Goal: Complete application form

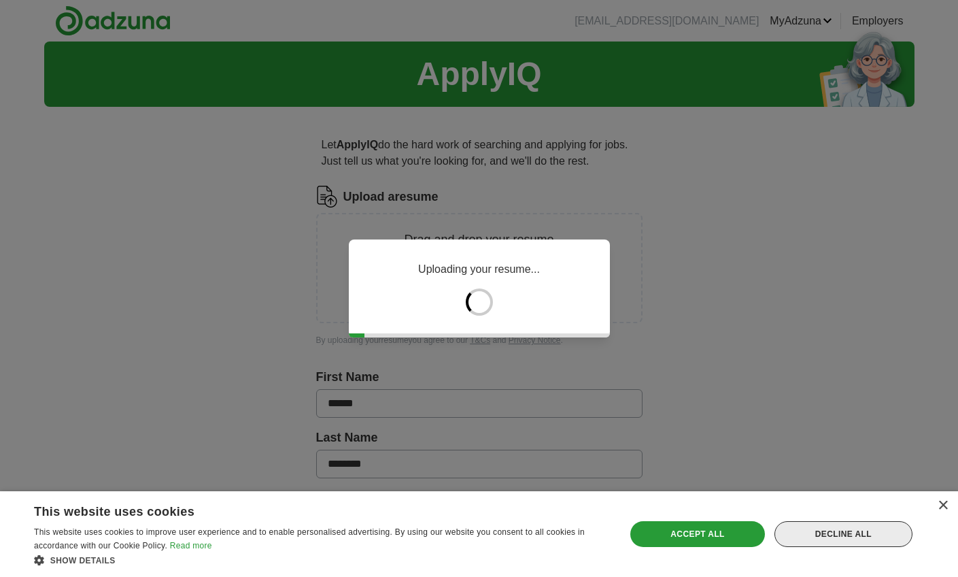
click at [865, 541] on div "Decline all" at bounding box center [844, 534] width 138 height 26
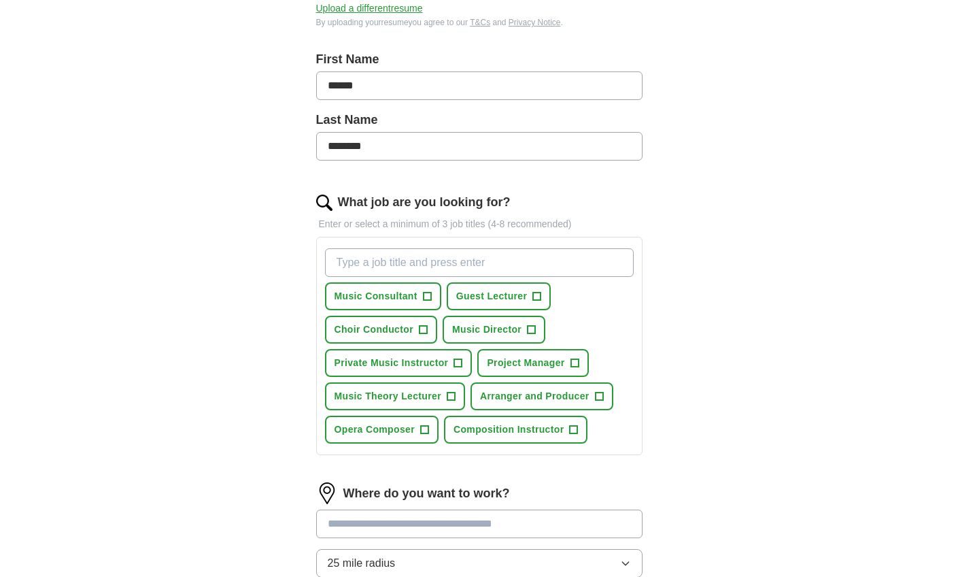
scroll to position [297, 0]
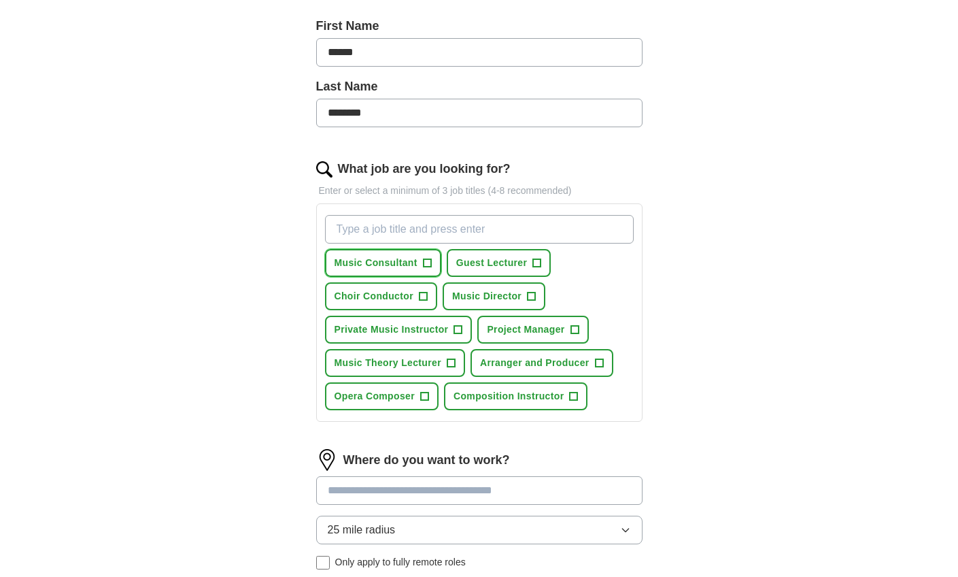
click at [429, 265] on span "+" at bounding box center [427, 263] width 8 height 11
click at [425, 300] on span "+" at bounding box center [423, 296] width 8 height 11
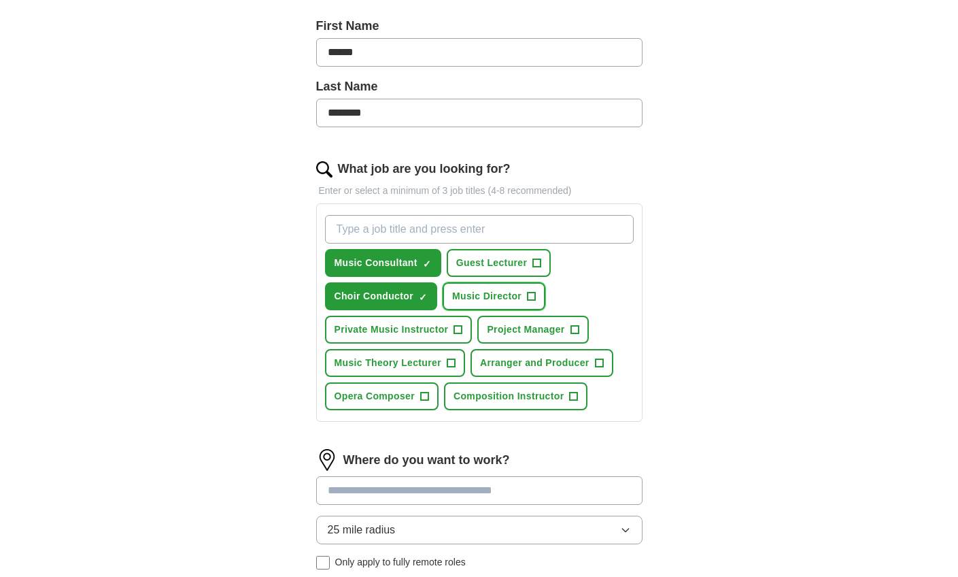
click at [535, 297] on span "+" at bounding box center [532, 296] width 8 height 11
click at [539, 262] on span "+" at bounding box center [537, 263] width 8 height 11
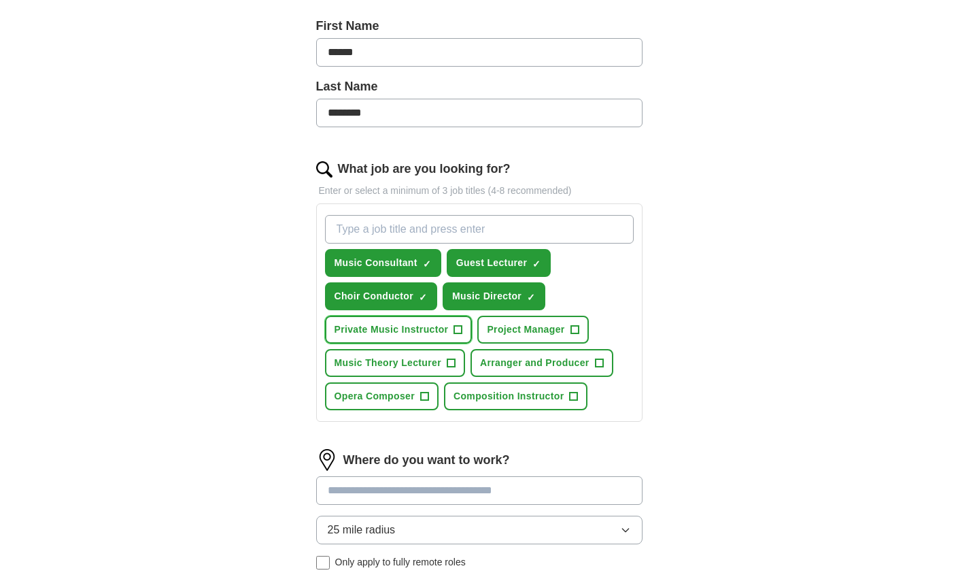
click at [458, 329] on span "+" at bounding box center [458, 329] width 8 height 11
click at [448, 365] on span "+" at bounding box center [451, 363] width 8 height 11
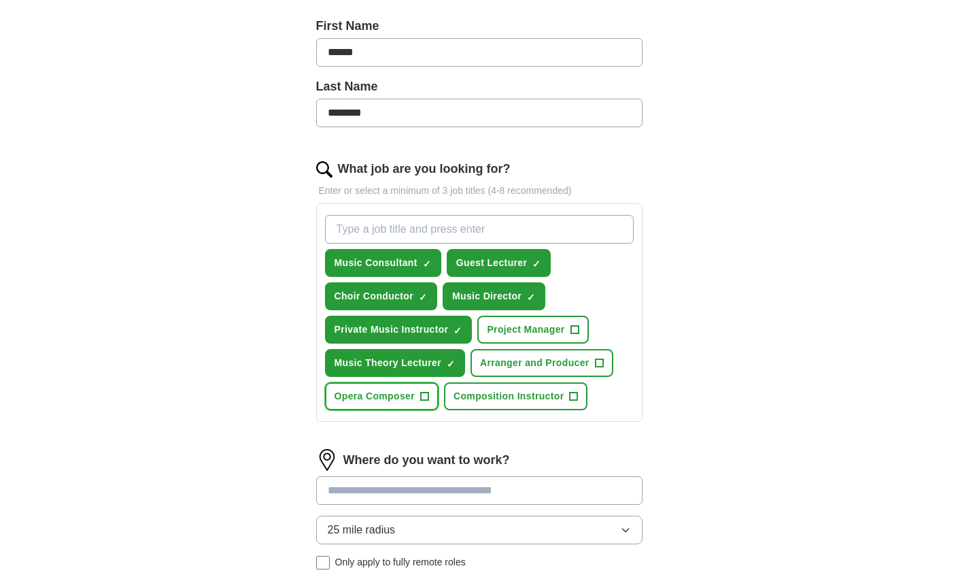
click at [430, 394] on button "Opera Composer +" at bounding box center [382, 396] width 114 height 28
click at [571, 396] on span "+" at bounding box center [574, 396] width 8 height 11
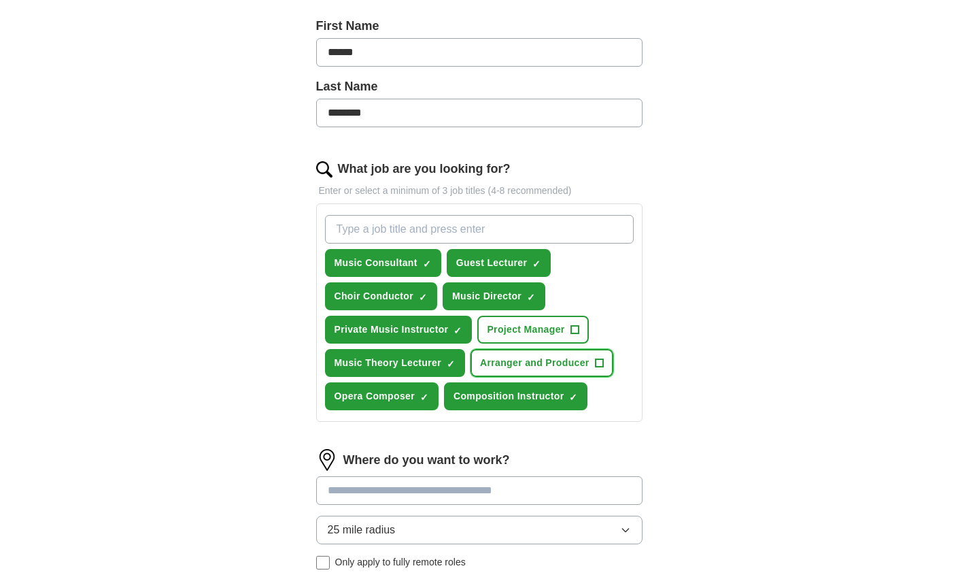
click at [601, 359] on span "+" at bounding box center [599, 363] width 8 height 11
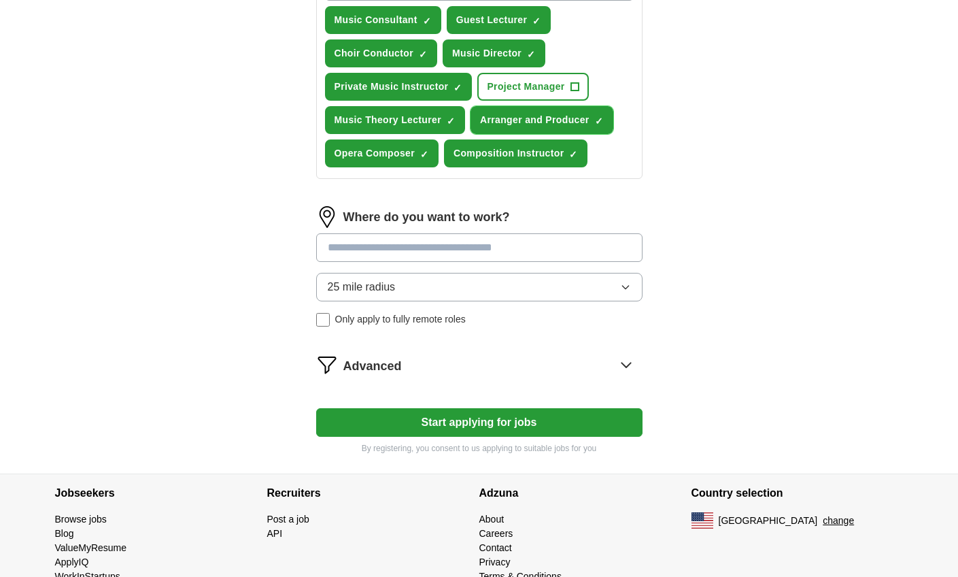
scroll to position [542, 0]
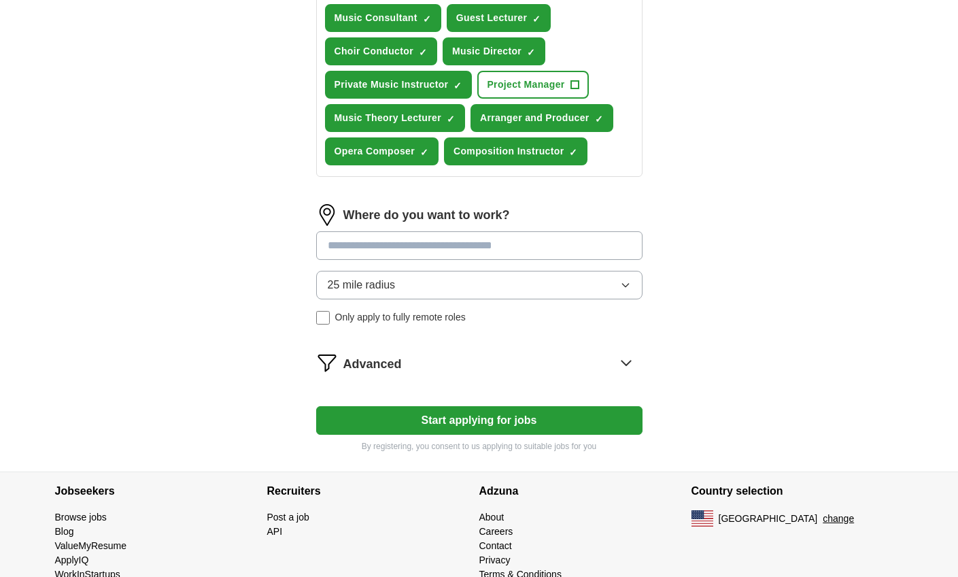
click at [568, 237] on input at bounding box center [479, 245] width 326 height 29
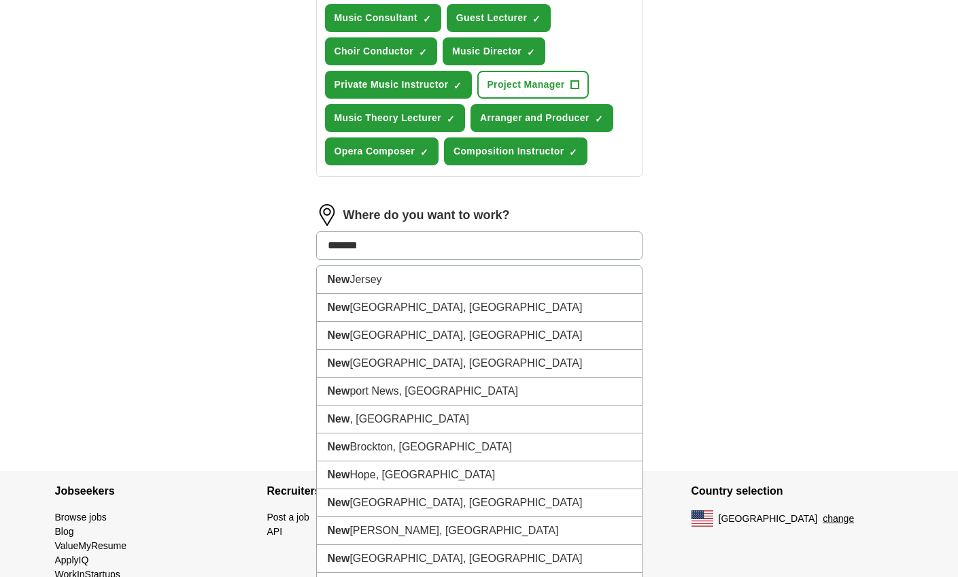
type input "********"
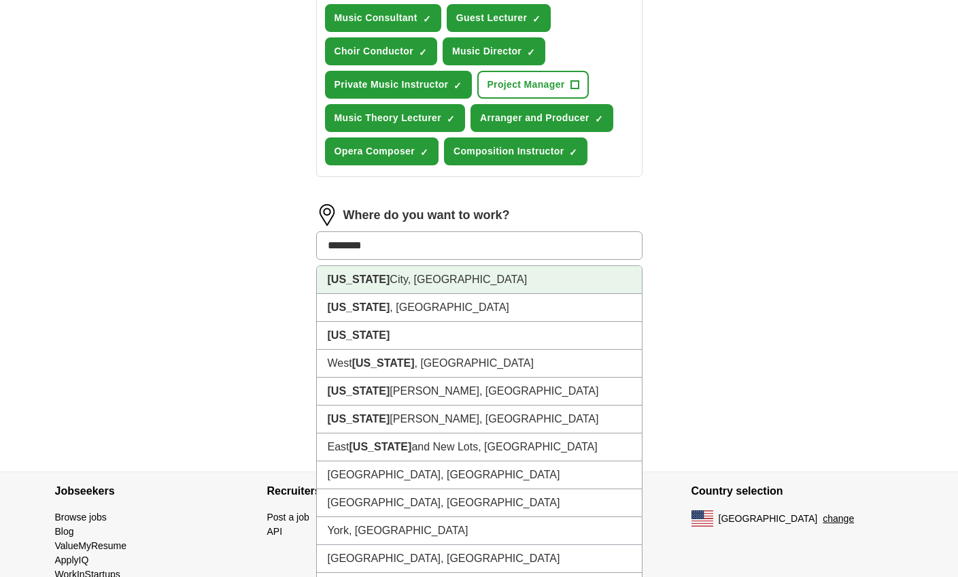
click at [455, 275] on li "[US_STATE][GEOGRAPHIC_DATA], [GEOGRAPHIC_DATA]" at bounding box center [479, 280] width 325 height 28
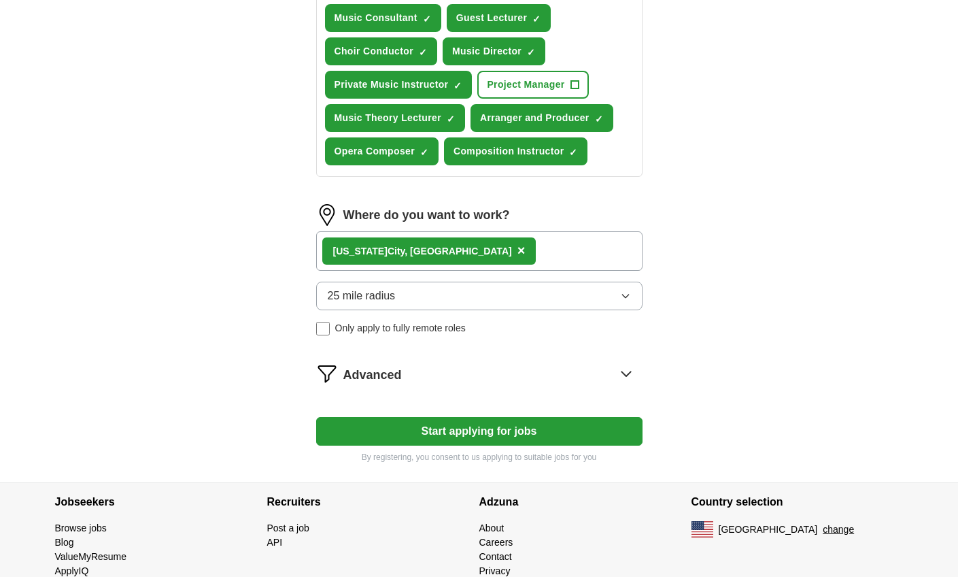
click at [456, 435] on button "Start applying for jobs" at bounding box center [479, 431] width 326 height 29
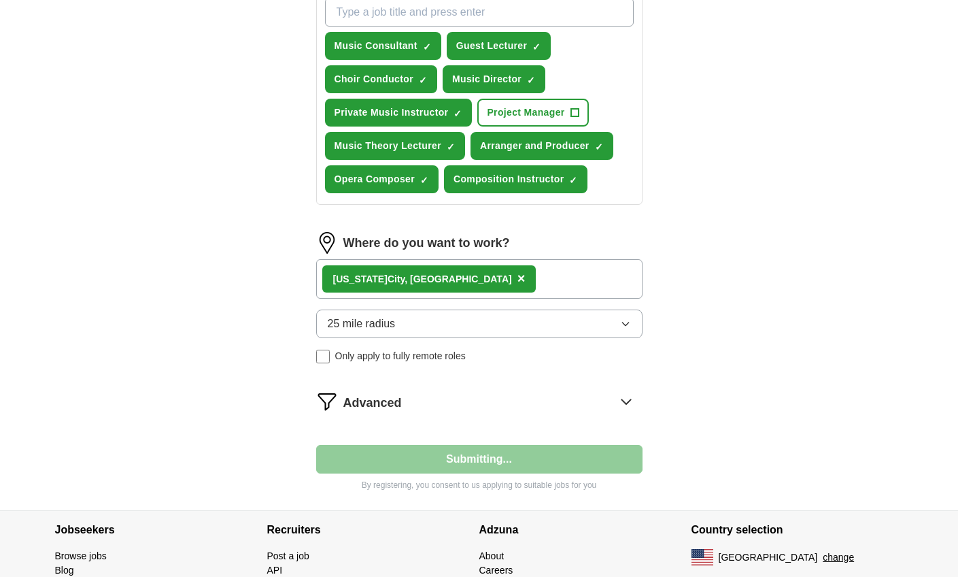
select select "**"
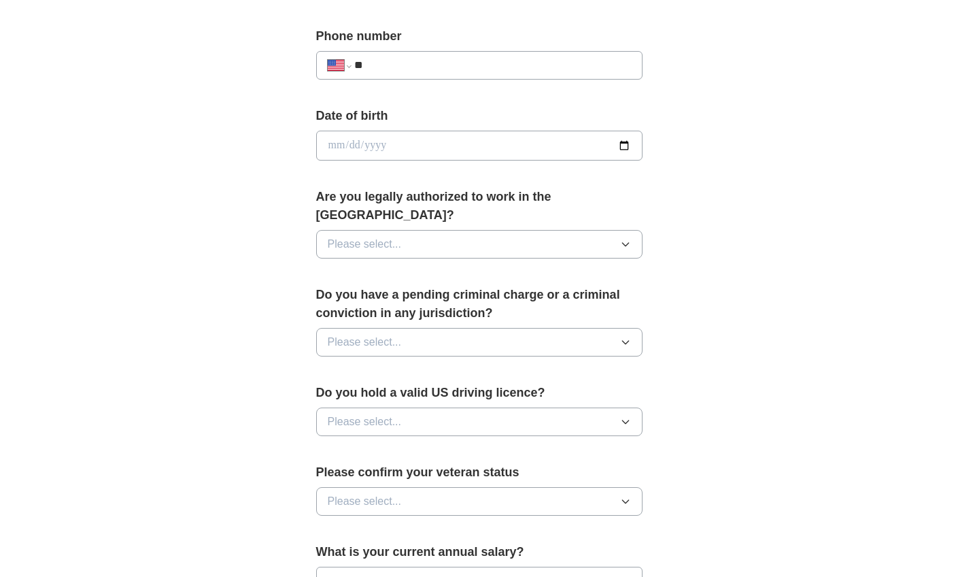
scroll to position [526, 0]
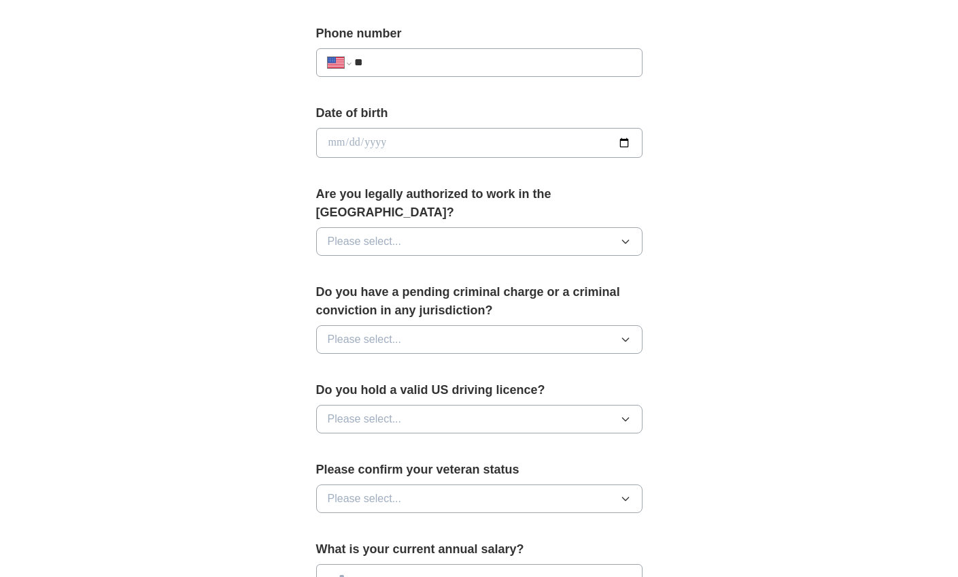
click at [541, 227] on button "Please select..." at bounding box center [479, 241] width 326 height 29
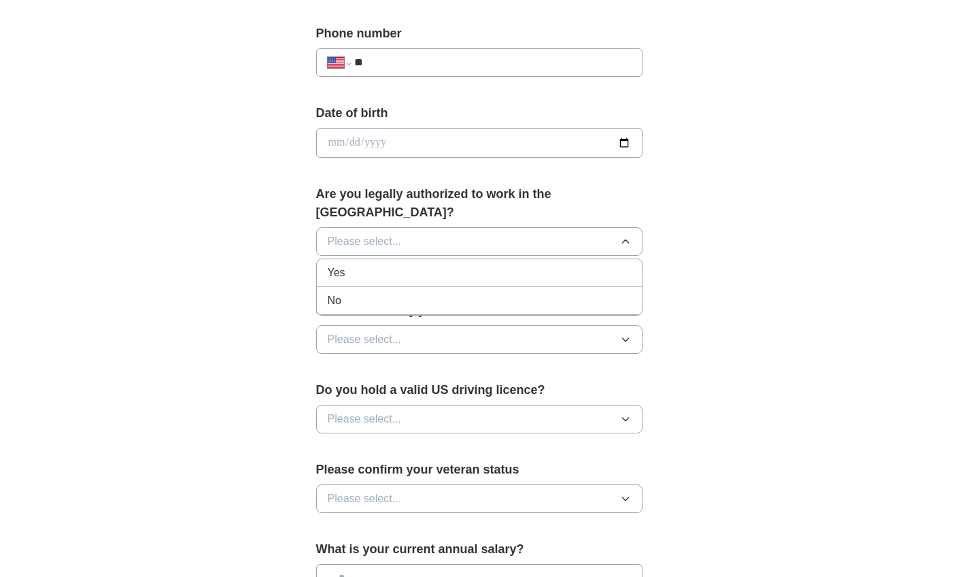
click at [509, 265] on div "Yes" at bounding box center [479, 273] width 303 height 16
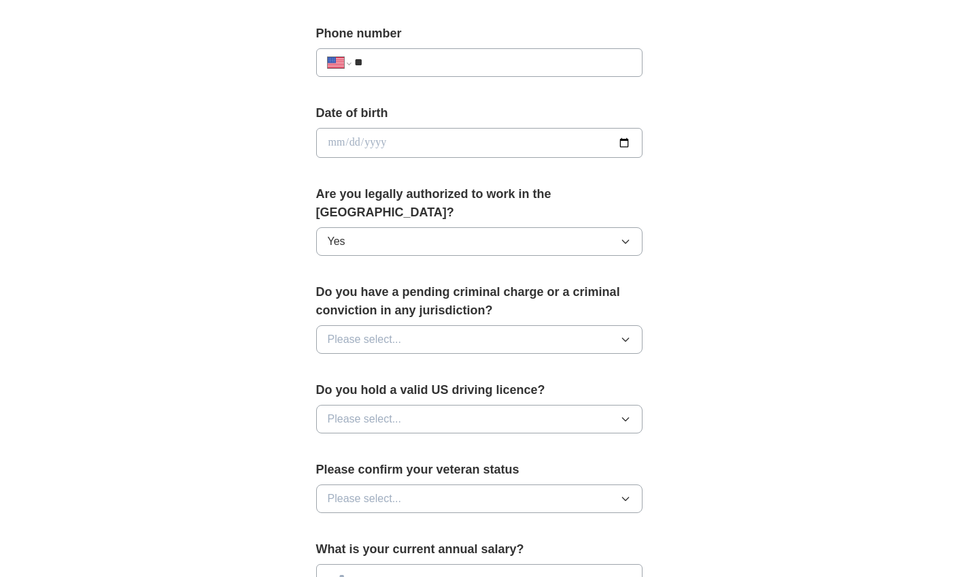
click at [528, 325] on button "Please select..." at bounding box center [479, 339] width 326 height 29
click at [450, 390] on div "No" at bounding box center [479, 398] width 303 height 16
click at [469, 405] on button "Please select..." at bounding box center [479, 419] width 326 height 29
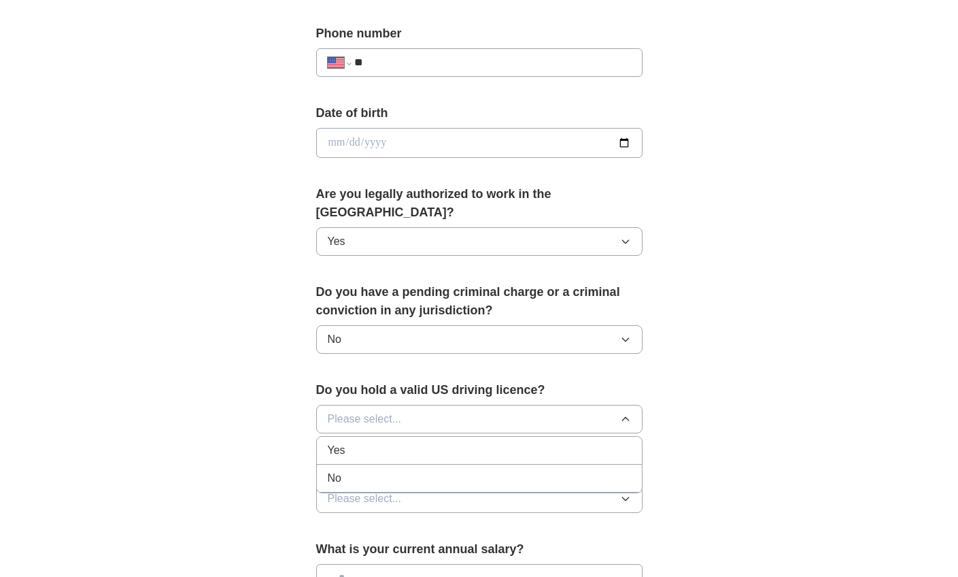
click at [388, 470] on div "No" at bounding box center [479, 478] width 303 height 16
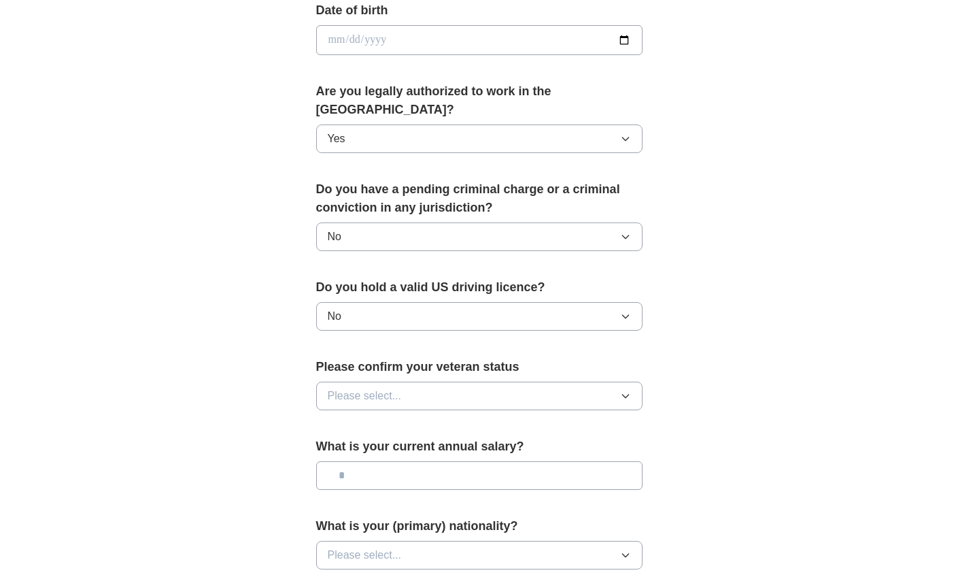
scroll to position [658, 0]
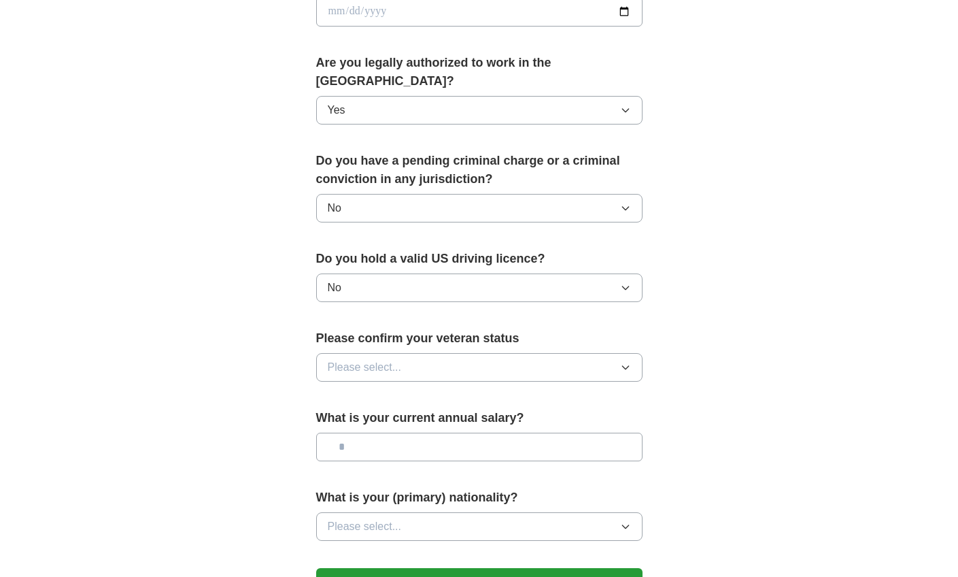
click at [339, 335] on div "Please confirm your veteran status Please select..." at bounding box center [479, 360] width 326 height 63
click at [342, 359] on span "Please select..." at bounding box center [365, 367] width 74 height 16
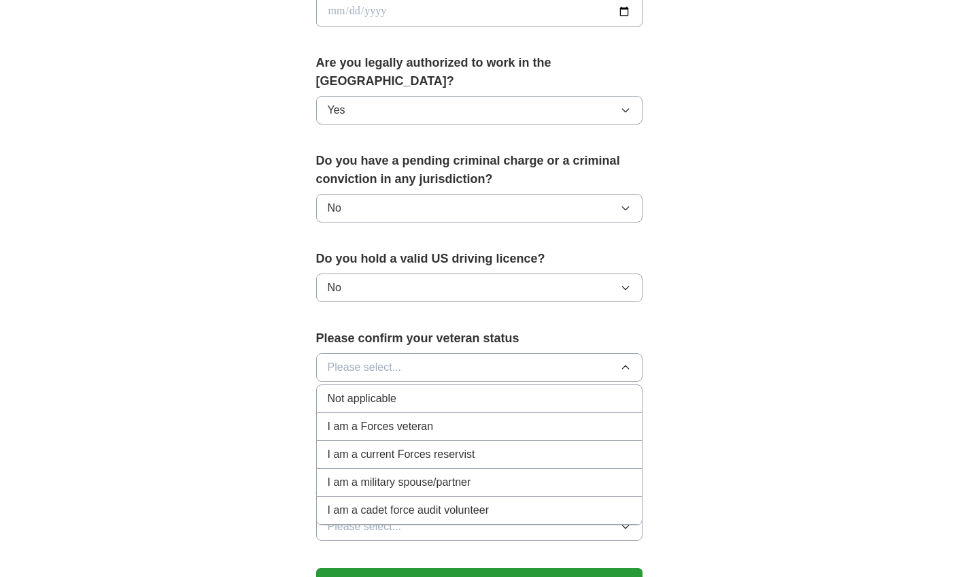
click at [347, 390] on span "Not applicable" at bounding box center [362, 398] width 69 height 16
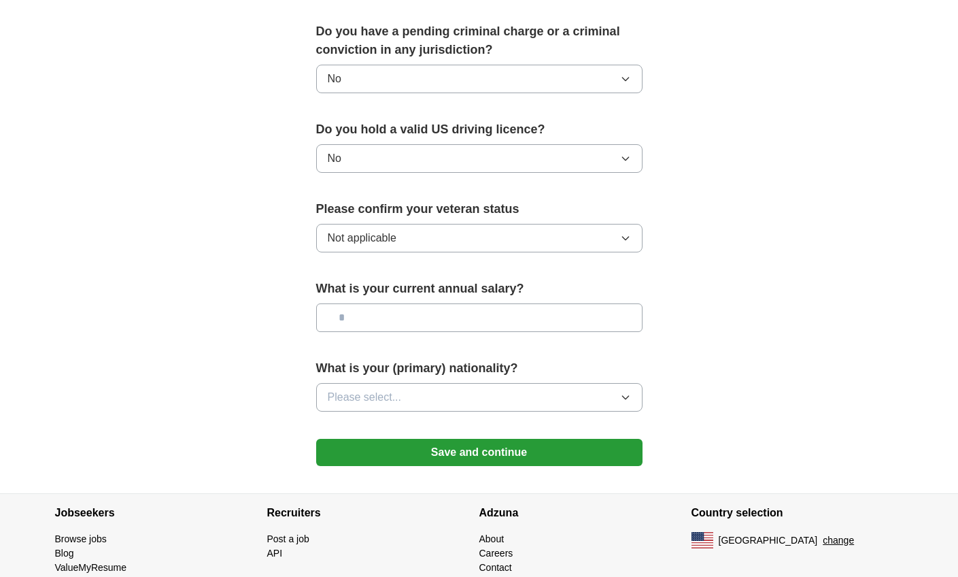
scroll to position [814, 0]
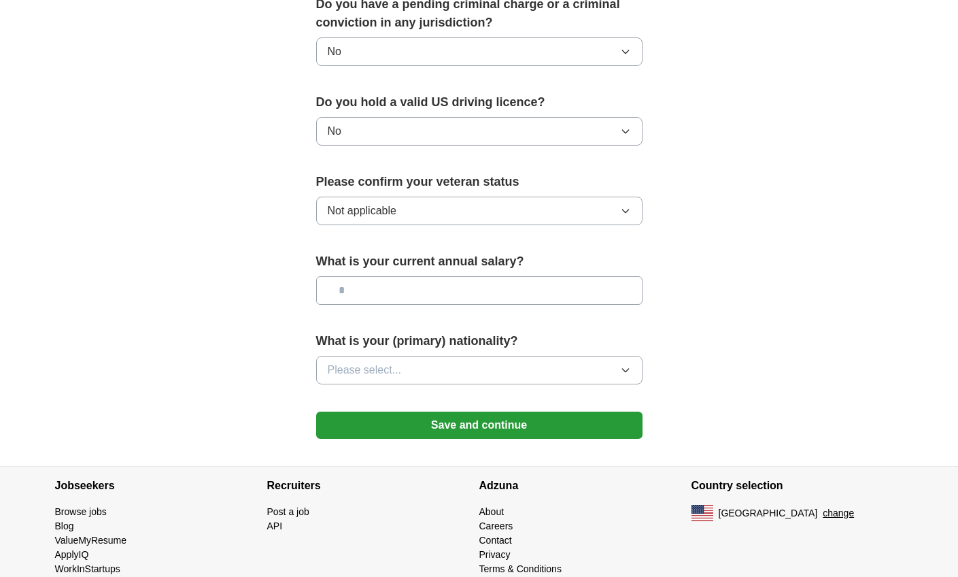
click at [436, 276] on input "text" at bounding box center [479, 290] width 326 height 29
click at [459, 360] on button "Please select..." at bounding box center [479, 370] width 326 height 29
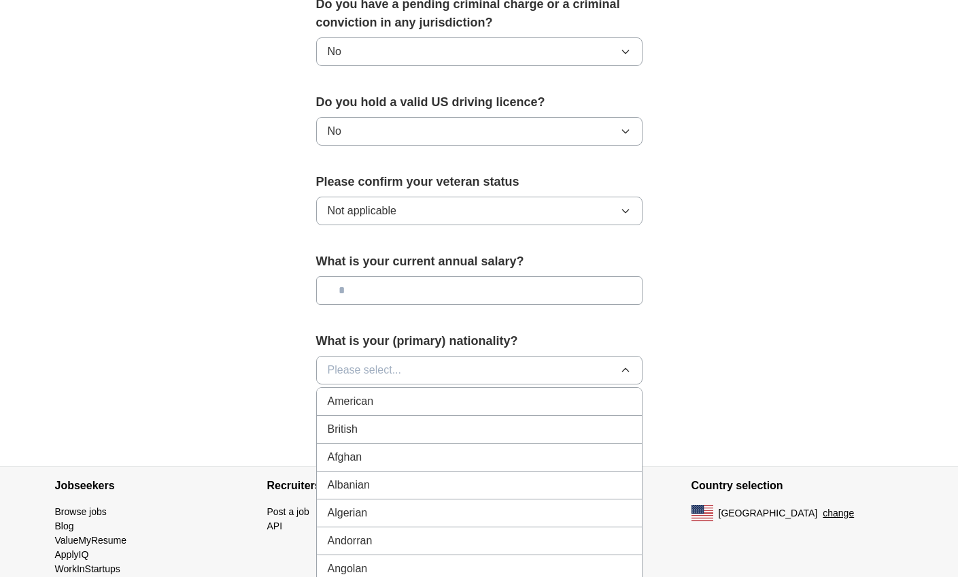
click at [396, 391] on li "American" at bounding box center [479, 402] width 325 height 28
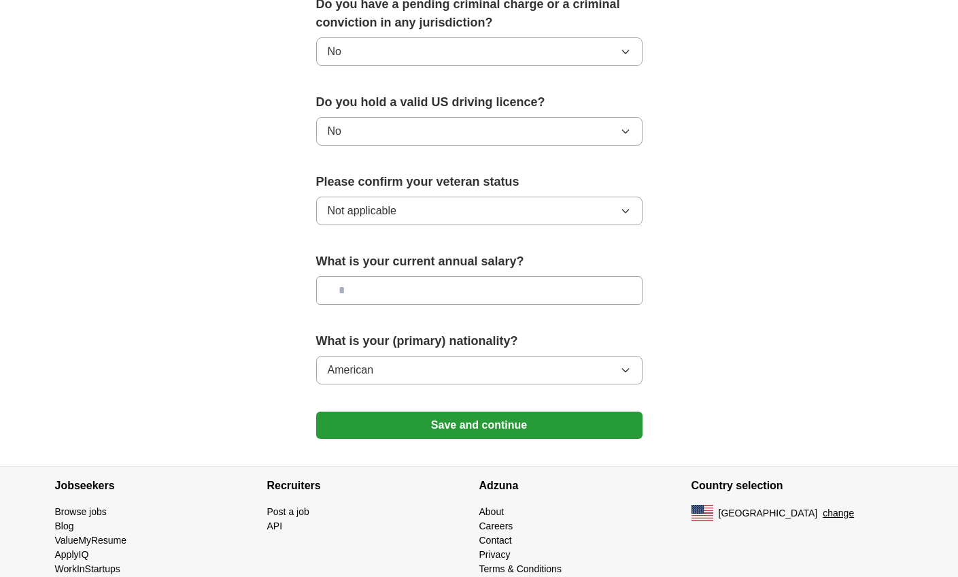
click at [418, 276] on input "text" at bounding box center [479, 290] width 326 height 29
type input "*******"
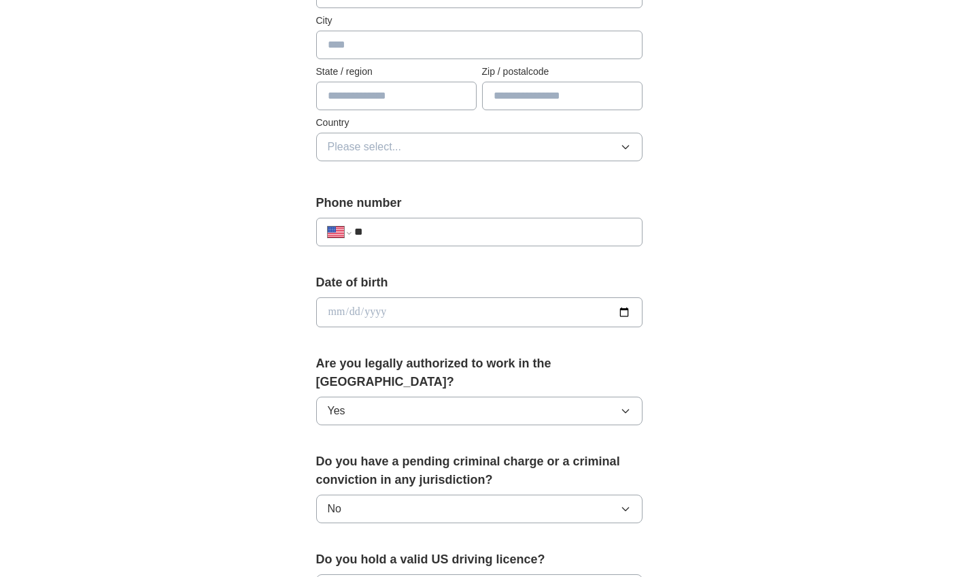
scroll to position [363, 0]
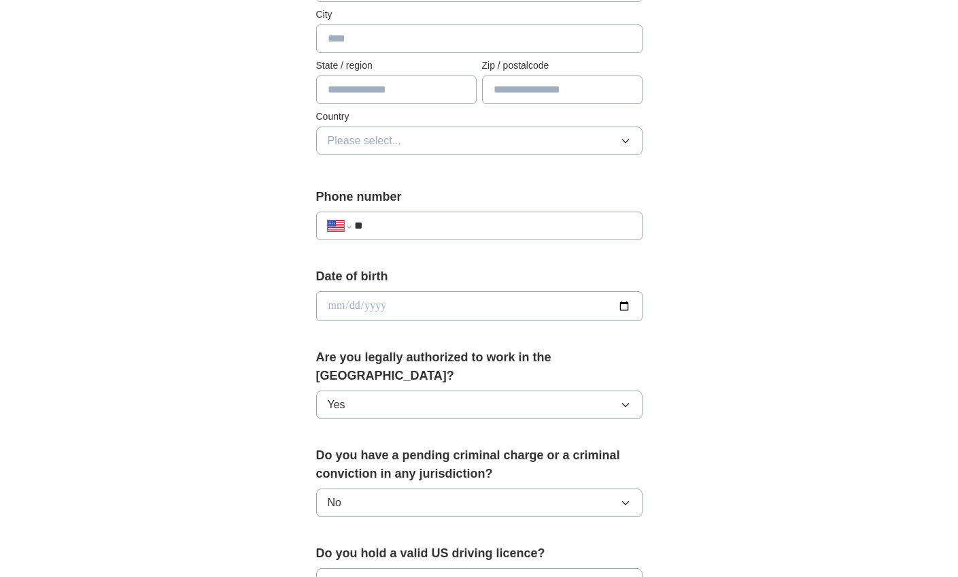
click at [403, 301] on input "date" at bounding box center [479, 306] width 326 height 30
type input "**********"
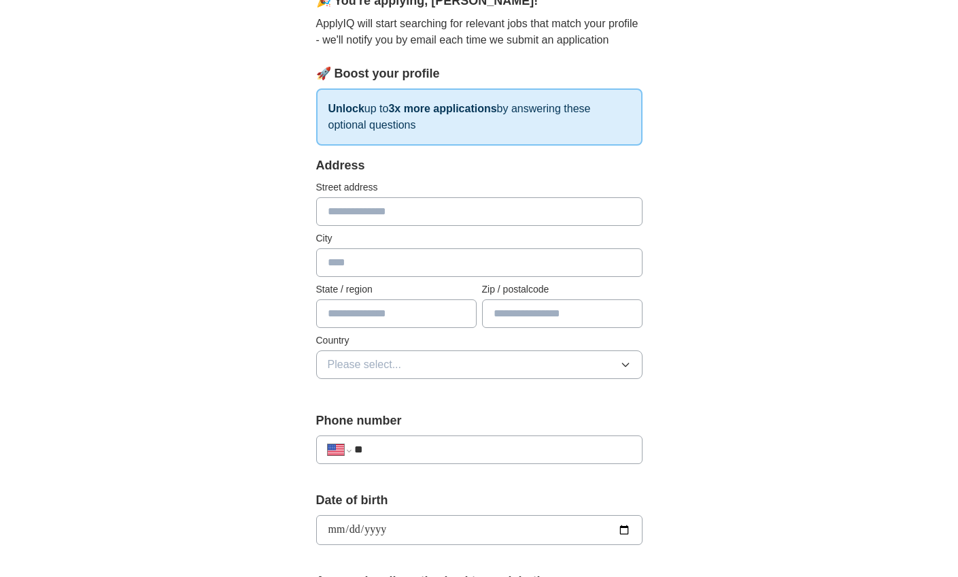
scroll to position [822, 0]
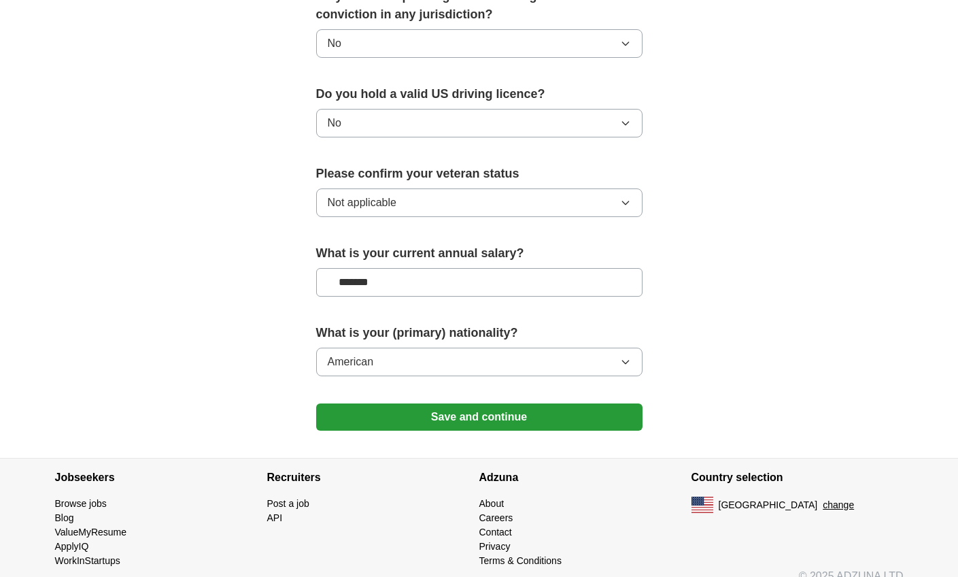
click at [344, 403] on button "Save and continue" at bounding box center [479, 416] width 326 height 27
